Goal: Information Seeking & Learning: Check status

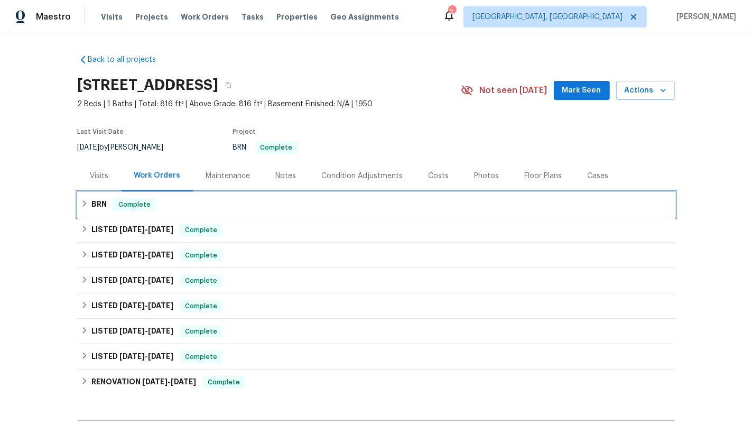
click at [86, 196] on div "BRN Complete" at bounding box center [376, 204] width 597 height 25
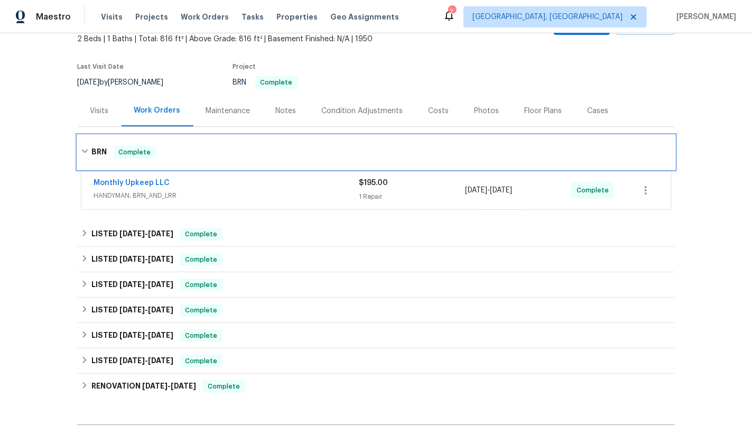
scroll to position [78, 0]
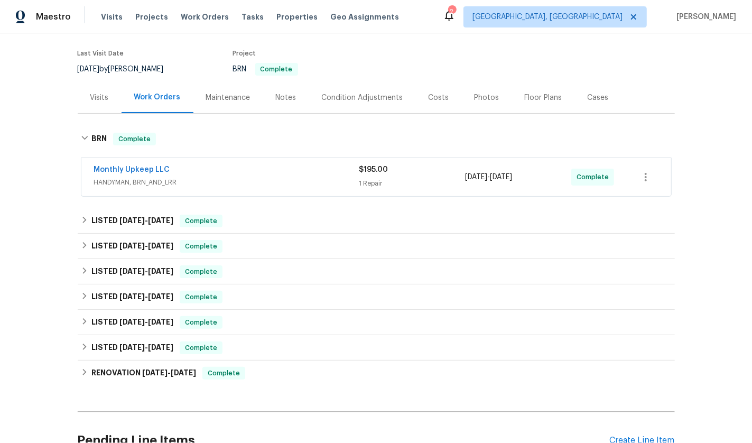
click at [216, 177] on span "HANDYMAN, BRN_AND_LRR" at bounding box center [226, 182] width 265 height 11
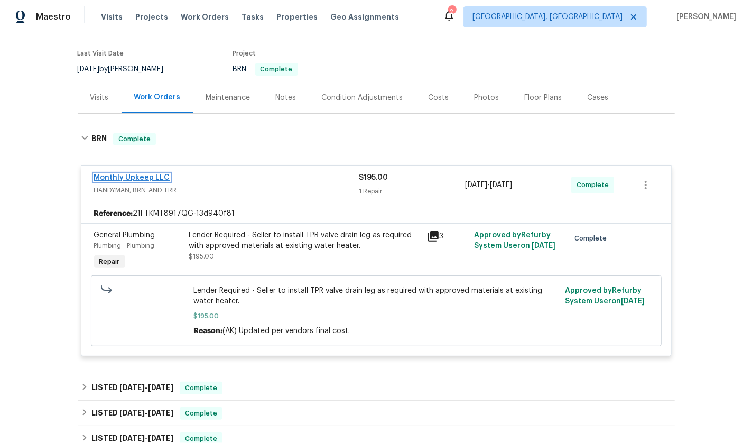
click at [119, 174] on link "Monthly Upkeep LLC" at bounding box center [132, 177] width 76 height 7
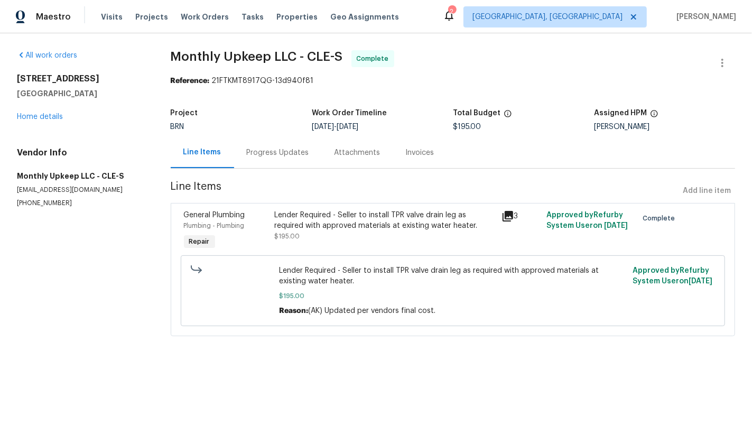
click at [285, 156] on div "Progress Updates" at bounding box center [278, 152] width 62 height 11
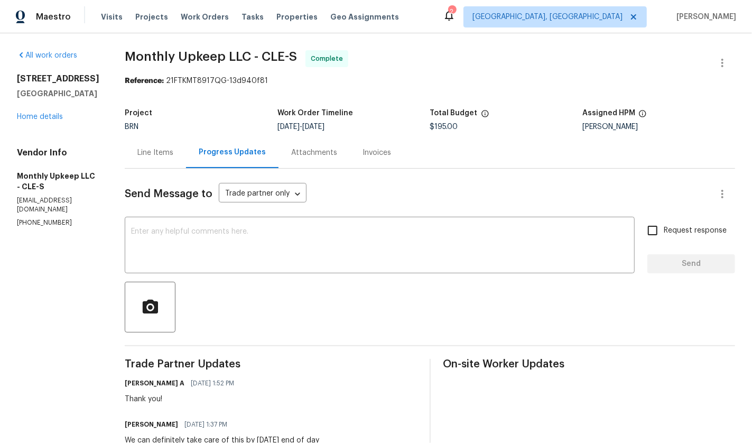
scroll to position [114, 0]
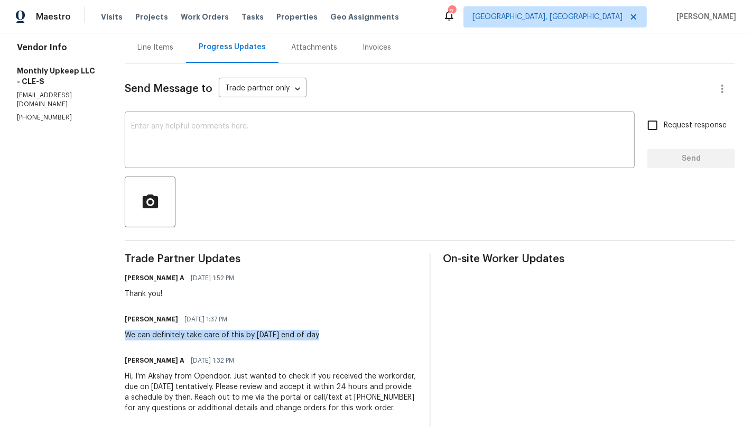
drag, startPoint x: 122, startPoint y: 323, endPoint x: 351, endPoint y: 325, distance: 229.9
click at [351, 325] on div "All work orders 254 Oakwood St Elyria, OH 44035 Home details Vendor Info Monthl…" at bounding box center [376, 185] width 752 height 515
click at [224, 290] on div "Trade Partner Updates Akshay Ajaya Kumar A 08/15/2025 1:52 PM Thank you! Spensi…" at bounding box center [271, 340] width 292 height 172
click at [155, 33] on section "Monthly Upkeep LLC - CLE-S Complete Reference: 21FTKMT8917QG-13d940f81 Project …" at bounding box center [430, 185] width 610 height 481
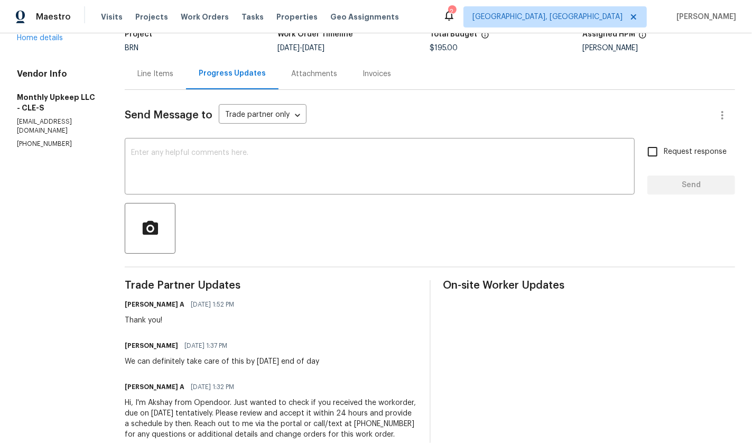
click at [155, 92] on div "Send Message to Trade partner only Trade partner only ​ x ​ Request response Se…" at bounding box center [430, 271] width 610 height 362
click at [155, 83] on div "Line Items" at bounding box center [155, 73] width 61 height 31
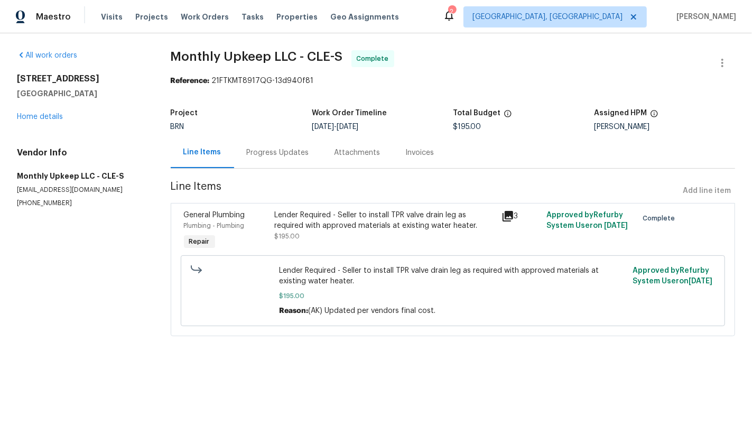
click at [503, 216] on icon at bounding box center [508, 216] width 11 height 11
click at [406, 144] on div "Invoices" at bounding box center [420, 152] width 54 height 31
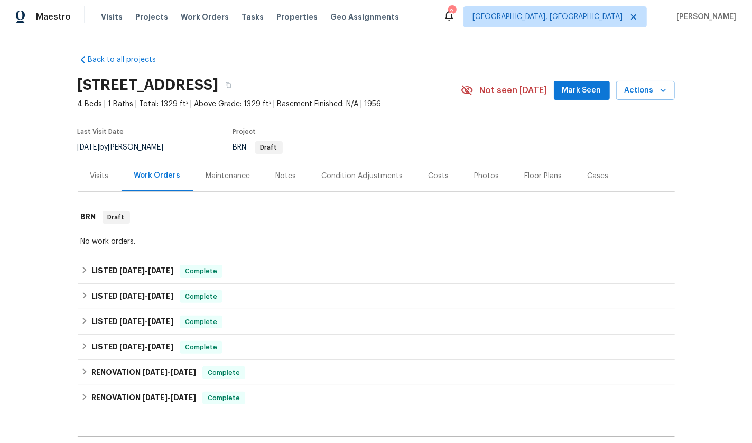
scroll to position [137, 0]
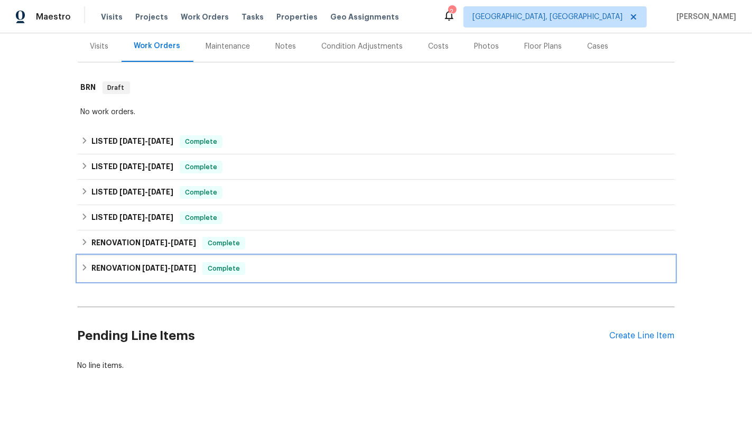
click at [137, 262] on h6 "RENOVATION [DATE] - [DATE]" at bounding box center [143, 268] width 105 height 13
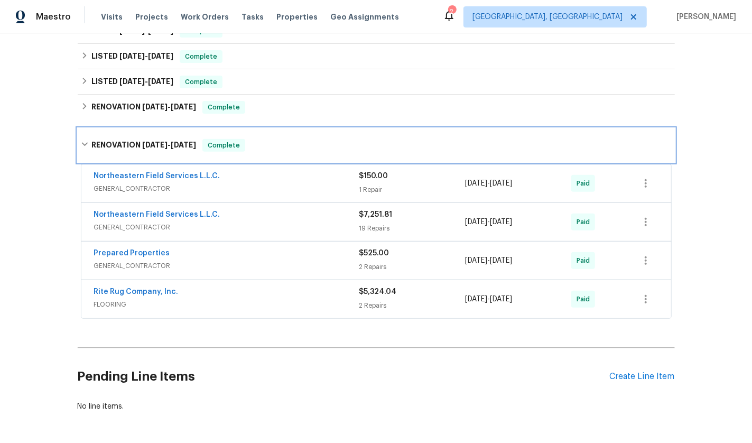
scroll to position [312, 0]
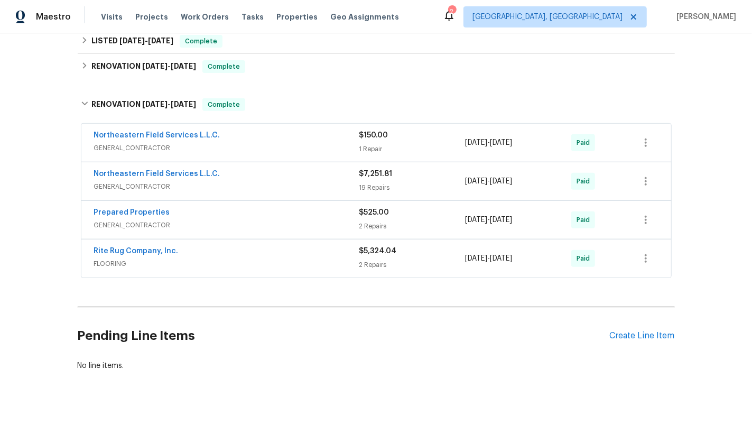
click at [238, 258] on span "FLOORING" at bounding box center [226, 263] width 265 height 11
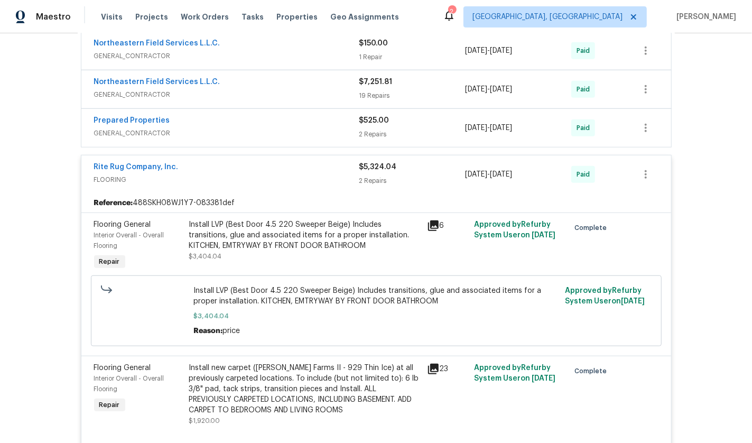
scroll to position [399, 0]
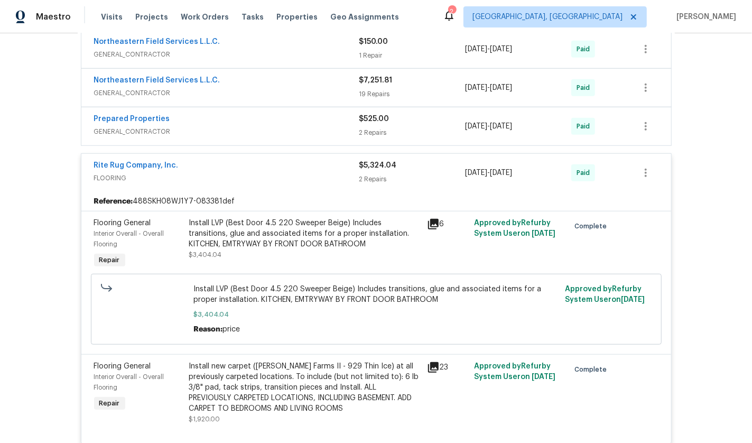
click at [206, 118] on div "Prepared Properties" at bounding box center [226, 120] width 265 height 13
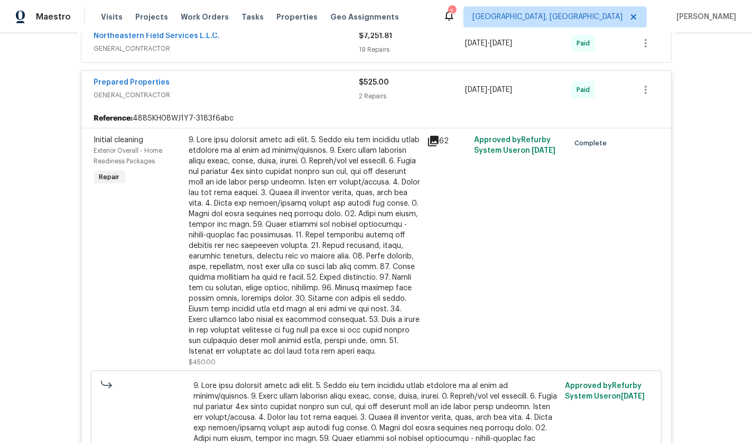
scroll to position [443, 0]
click at [196, 82] on div "Prepared Properties" at bounding box center [226, 84] width 265 height 13
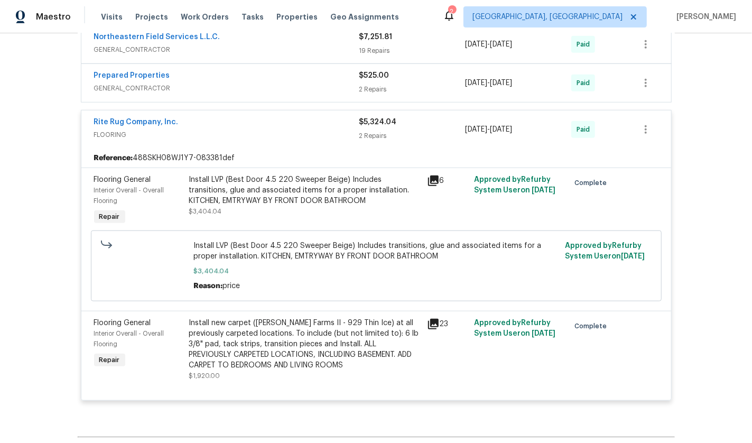
click at [227, 48] on span "GENERAL_CONTRACTOR" at bounding box center [226, 49] width 265 height 11
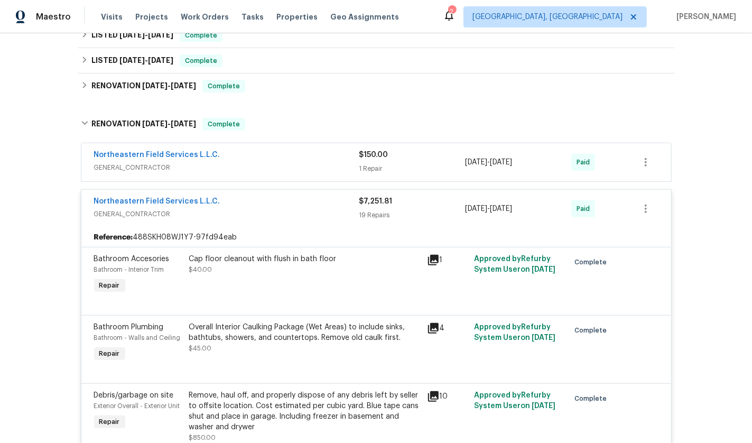
scroll to position [284, 0]
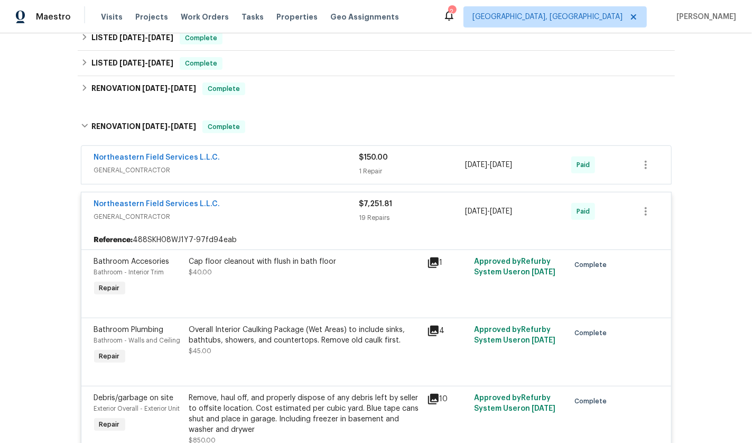
click at [229, 203] on div "Northeastern Field Services L.L.C." at bounding box center [226, 205] width 265 height 13
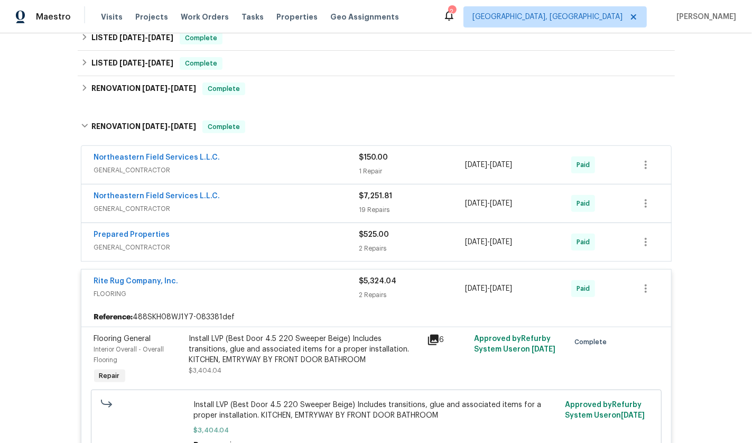
click at [285, 174] on span "GENERAL_CONTRACTOR" at bounding box center [226, 170] width 265 height 11
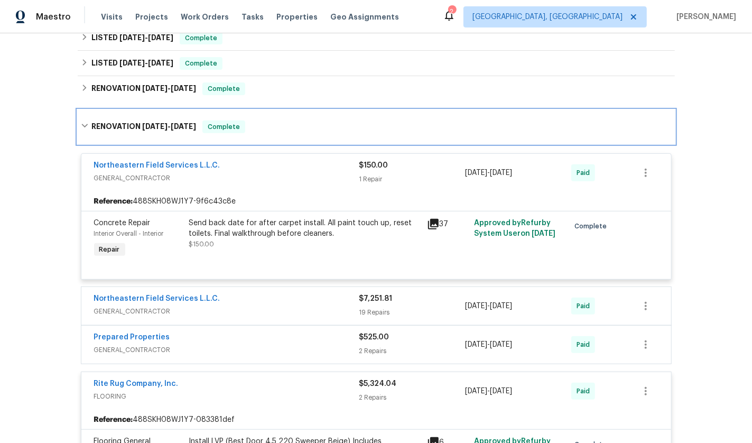
click at [81, 123] on icon at bounding box center [84, 125] width 7 height 7
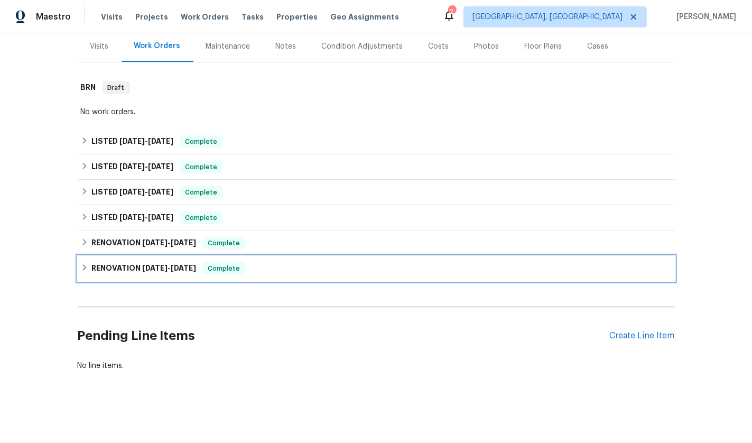
scroll to position [137, 0]
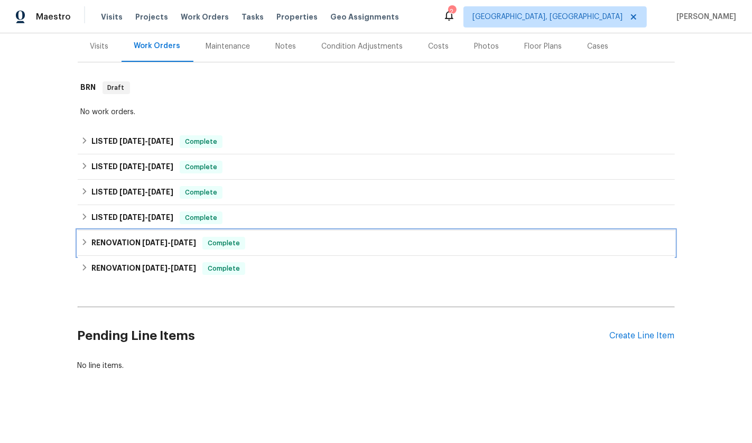
click at [81, 238] on div "RENOVATION [DATE] - [DATE] Complete" at bounding box center [376, 243] width 591 height 13
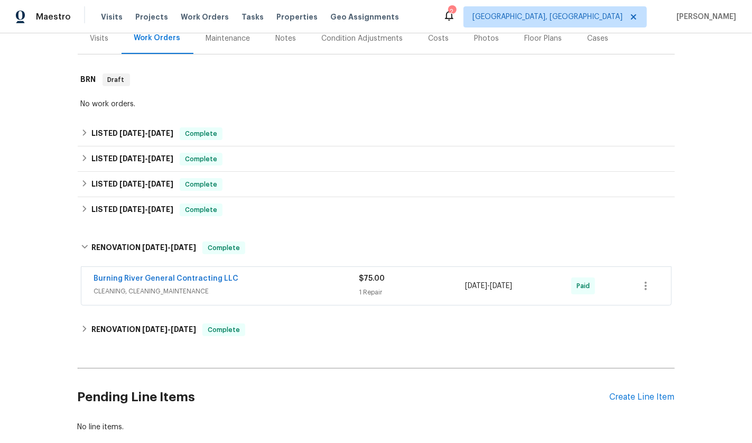
click at [266, 283] on div "Burning River General Contracting LLC" at bounding box center [226, 279] width 265 height 13
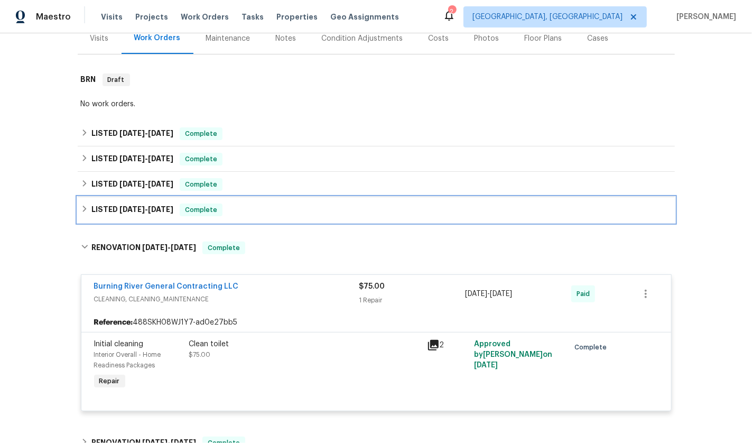
click at [125, 203] on h6 "LISTED [DATE] - [DATE]" at bounding box center [132, 209] width 82 height 13
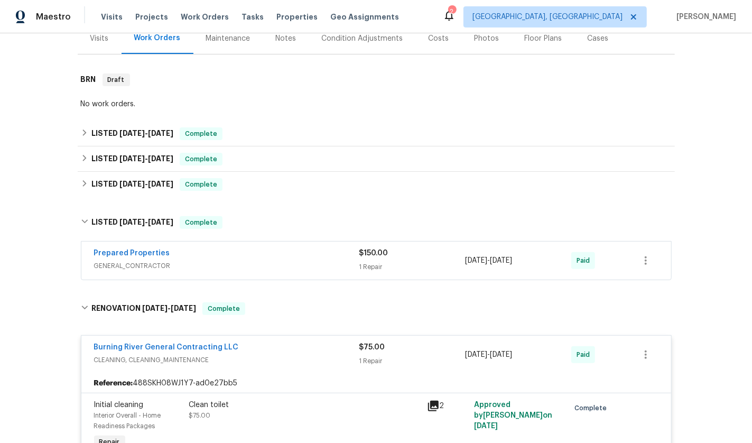
click at [219, 253] on div "Prepared Properties" at bounding box center [226, 254] width 265 height 13
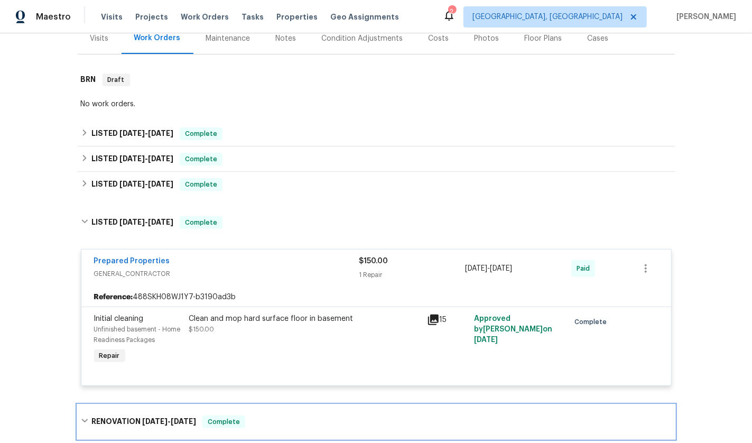
click at [81, 419] on icon at bounding box center [84, 421] width 6 height 4
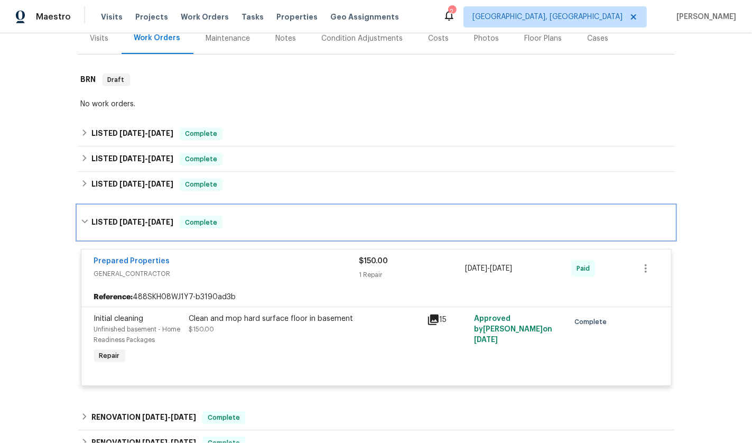
click at [81, 222] on icon at bounding box center [84, 221] width 7 height 7
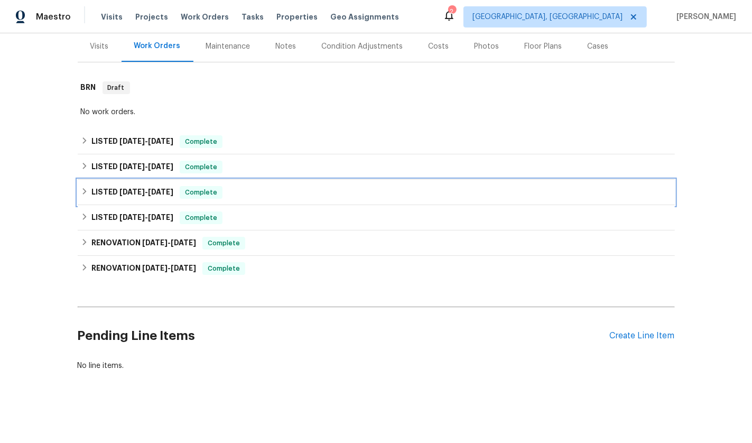
click at [87, 188] on div "LISTED [DATE] - [DATE] Complete" at bounding box center [376, 192] width 591 height 13
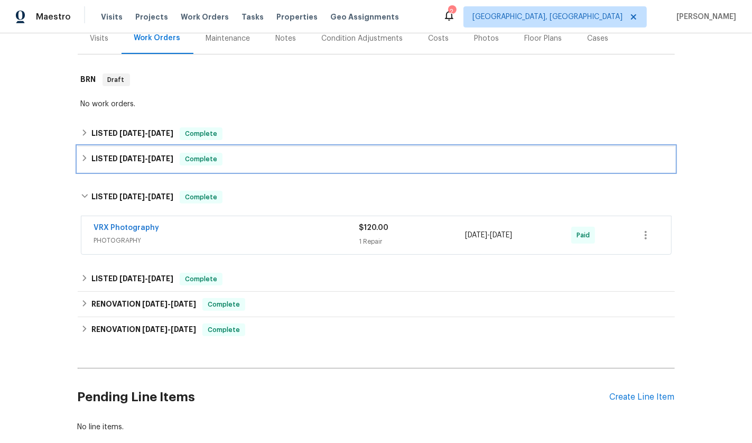
click at [98, 160] on h6 "LISTED [DATE] - [DATE]" at bounding box center [132, 159] width 82 height 13
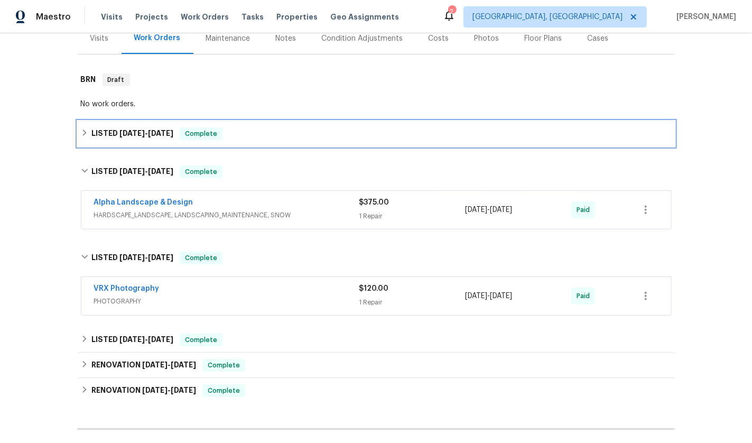
click at [96, 139] on h6 "LISTED [DATE] - [DATE]" at bounding box center [132, 133] width 82 height 13
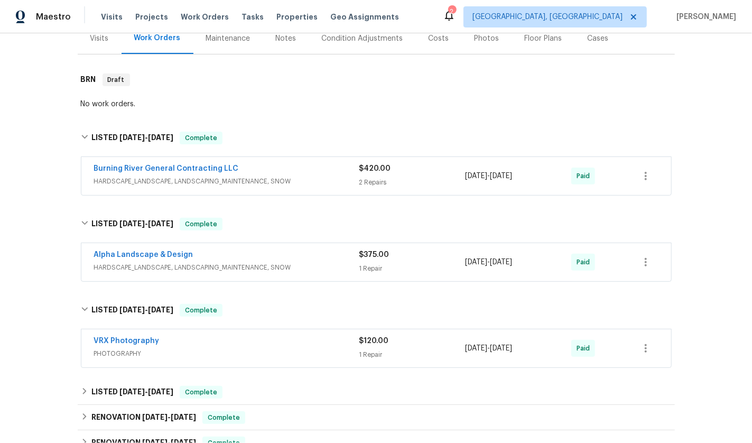
click at [295, 266] on span "HARDSCAPE_LANDSCAPE, LANDSCAPING_MAINTENANCE, SNOW" at bounding box center [226, 267] width 265 height 11
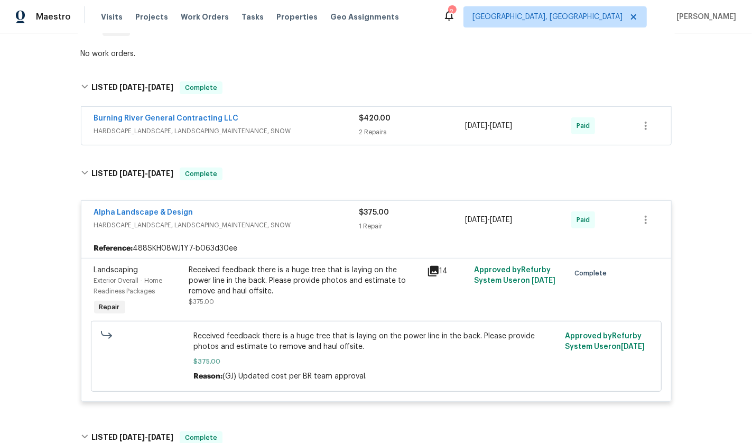
scroll to position [189, 0]
click at [306, 107] on div "Burning River General Contracting LLC HARDSCAPE_LANDSCAPE, LANDSCAPING_MAINTENA…" at bounding box center [376, 125] width 590 height 38
click at [306, 118] on div "Burning River General Contracting LLC" at bounding box center [226, 118] width 265 height 13
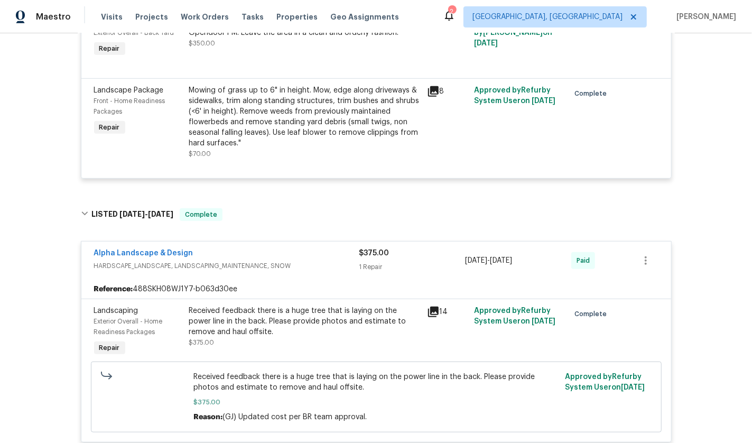
scroll to position [350, 0]
click at [430, 314] on icon at bounding box center [433, 310] width 11 height 11
click at [293, 253] on div "Alpha Landscape & Design" at bounding box center [226, 253] width 265 height 13
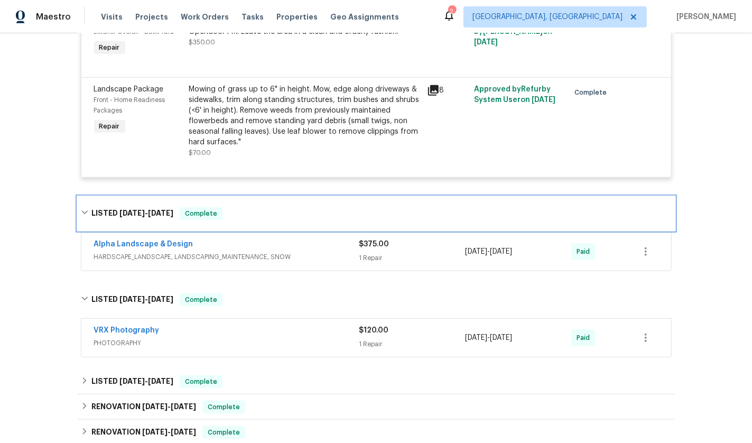
click at [78, 211] on div "LISTED [DATE] - [DATE] Complete" at bounding box center [376, 214] width 597 height 34
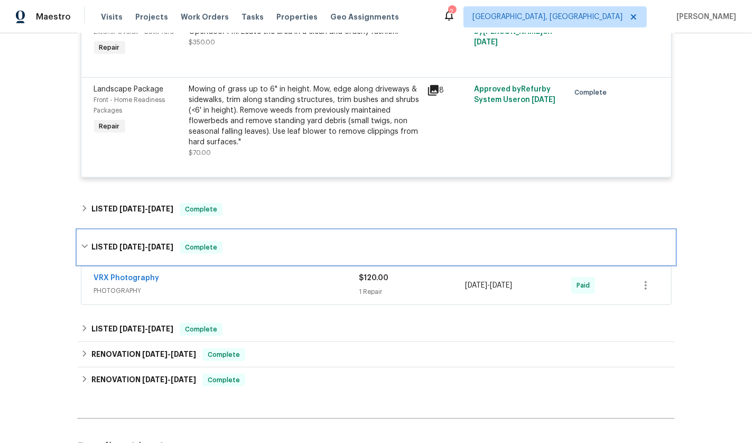
click at [81, 248] on icon at bounding box center [84, 246] width 7 height 7
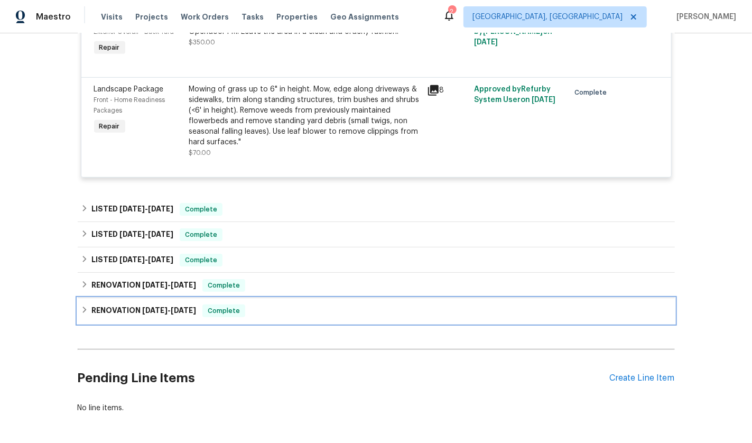
click at [81, 313] on div "RENOVATION [DATE] - [DATE] Complete" at bounding box center [376, 310] width 591 height 13
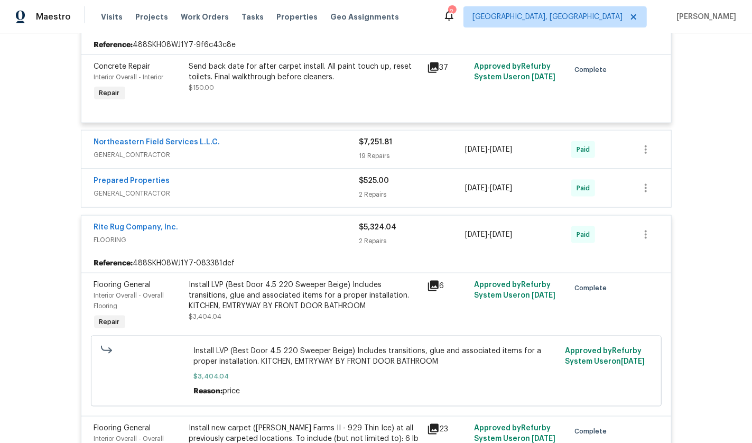
scroll to position [703, 0]
click at [280, 152] on span "GENERAL_CONTRACTOR" at bounding box center [226, 155] width 265 height 11
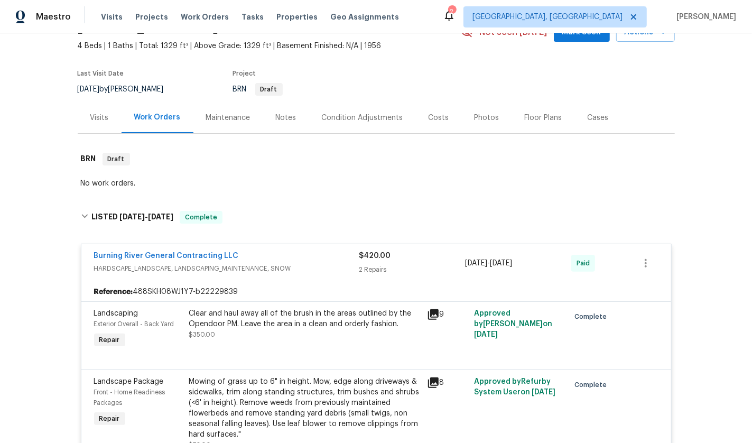
scroll to position [0, 0]
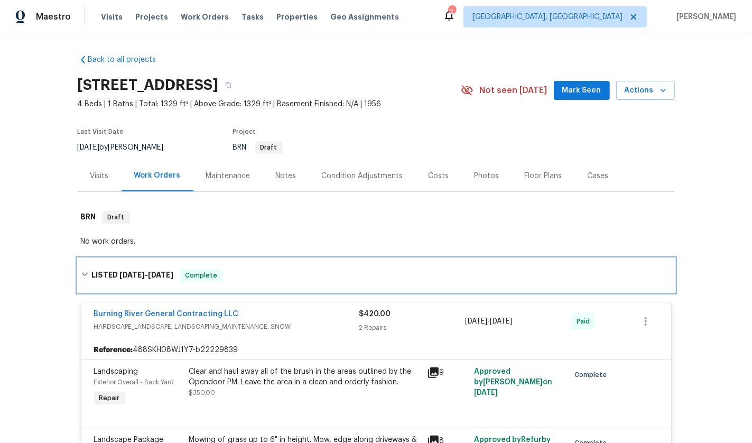
click at [81, 277] on icon at bounding box center [84, 274] width 7 height 7
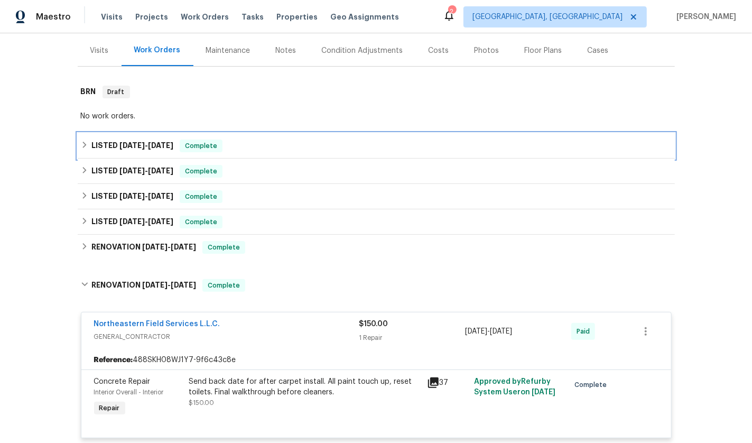
scroll to position [159, 0]
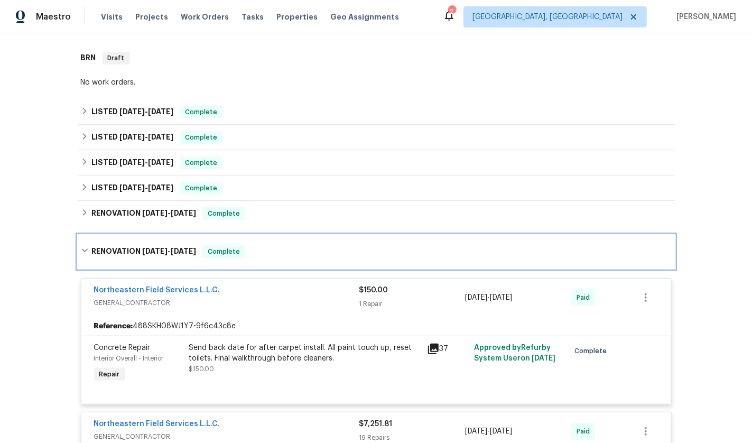
click at [91, 249] on h6 "RENOVATION [DATE] - [DATE]" at bounding box center [143, 251] width 105 height 13
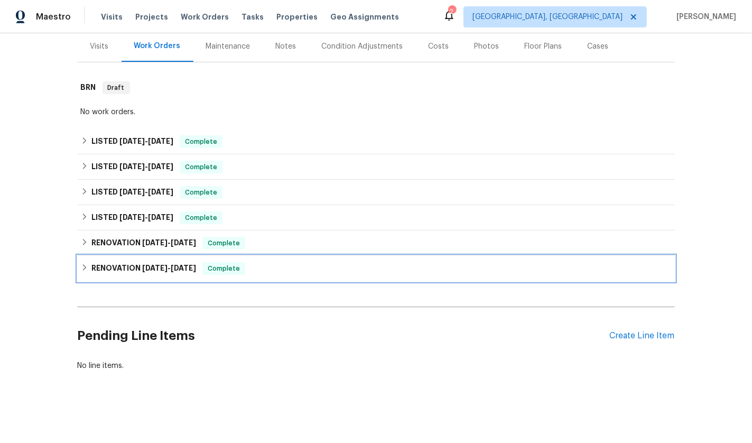
scroll to position [0, 0]
